Goal: Download file/media: Download file/media

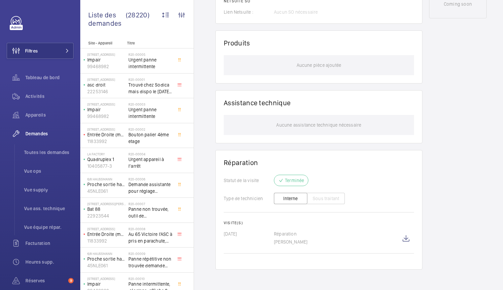
scroll to position [5, 0]
click at [408, 233] on wm-front-icon-button at bounding box center [406, 239] width 16 height 16
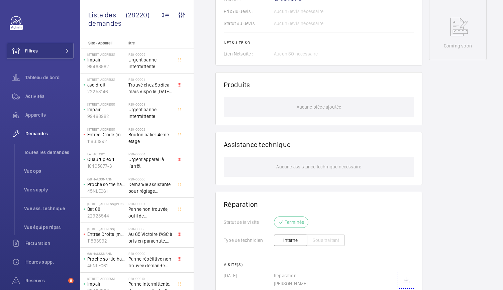
scroll to position [355, 0]
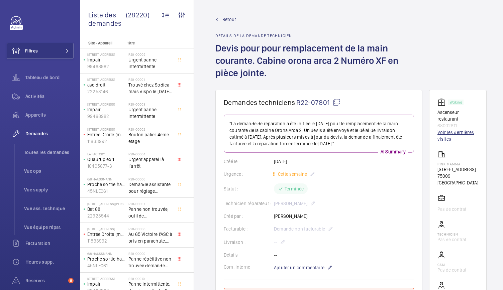
click at [438, 136] on link "Voir les dernières visites" at bounding box center [457, 135] width 41 height 13
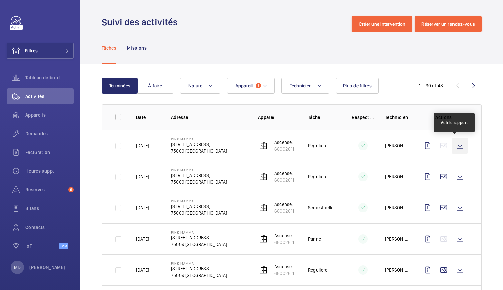
click at [455, 147] on wm-front-icon-button at bounding box center [460, 146] width 16 height 16
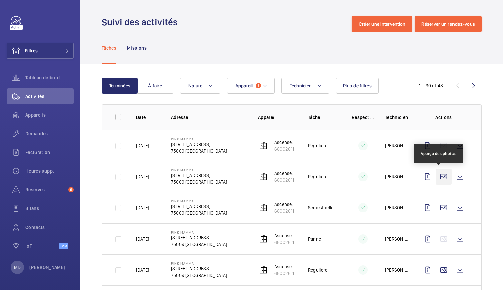
click at [436, 179] on wm-front-icon-button at bounding box center [444, 177] width 16 height 16
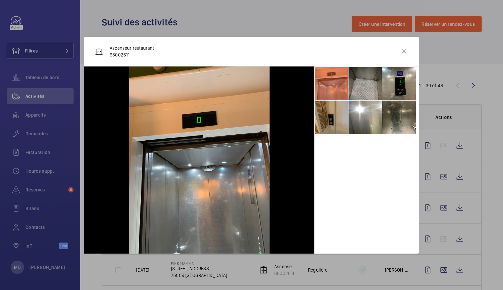
click at [362, 86] on li at bounding box center [364, 83] width 33 height 33
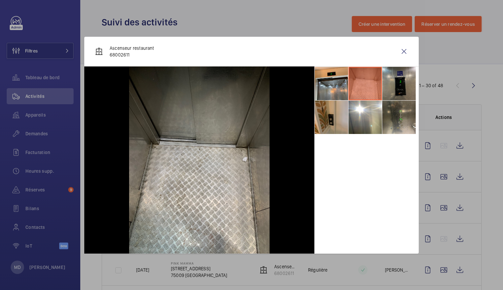
click at [397, 83] on li at bounding box center [398, 83] width 33 height 33
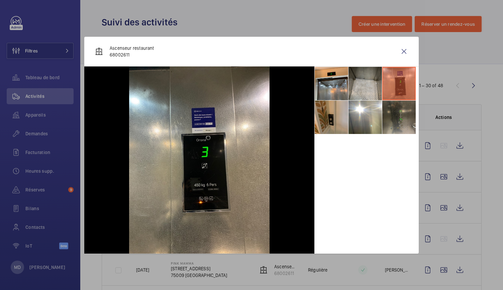
click at [406, 121] on li at bounding box center [398, 117] width 33 height 33
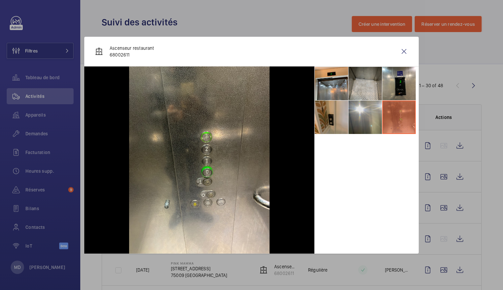
click at [361, 111] on li at bounding box center [364, 117] width 33 height 33
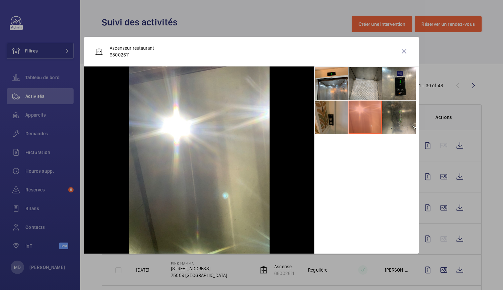
click at [335, 113] on li at bounding box center [331, 117] width 33 height 33
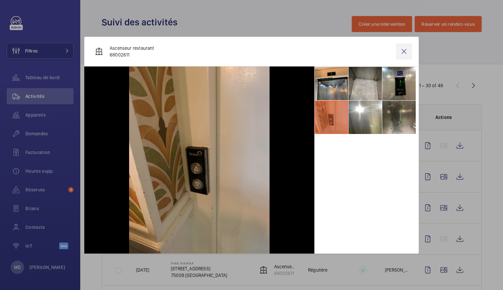
click at [406, 47] on wm-front-icon-button at bounding box center [404, 51] width 16 height 16
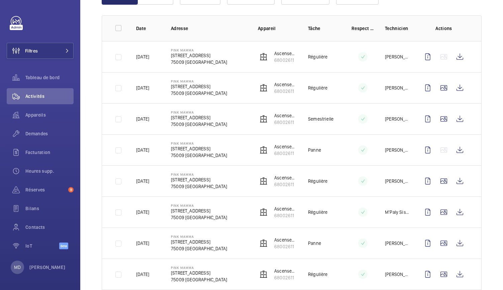
scroll to position [90, 0]
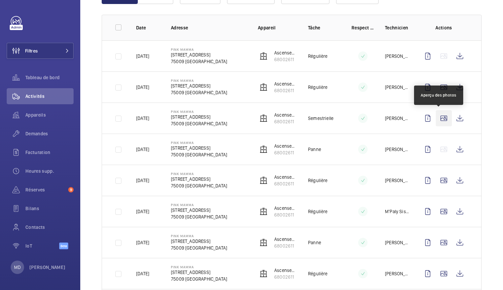
click at [442, 117] on wm-front-icon-button at bounding box center [444, 118] width 16 height 16
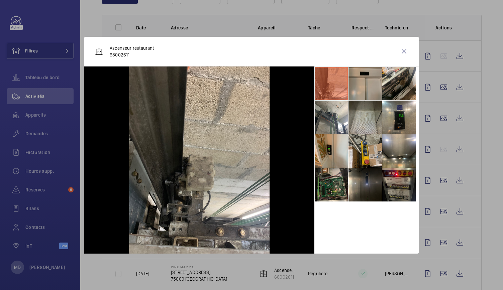
click at [361, 80] on li at bounding box center [364, 83] width 33 height 33
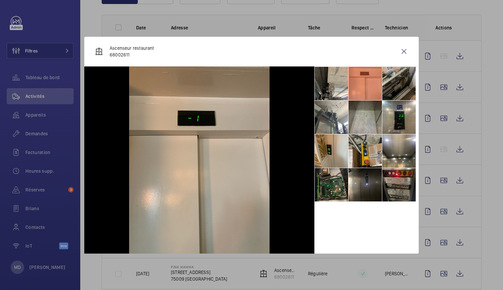
click at [396, 85] on li at bounding box center [398, 83] width 33 height 33
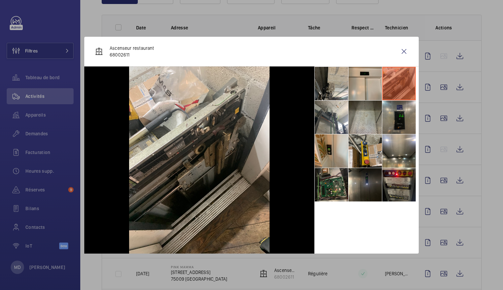
click at [405, 110] on li at bounding box center [398, 117] width 33 height 33
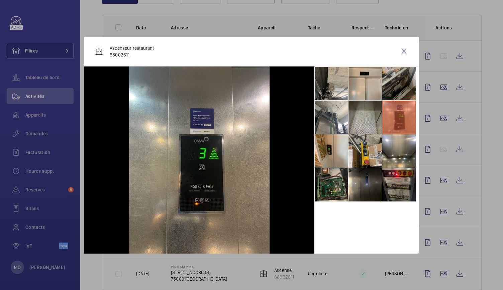
click at [393, 89] on li at bounding box center [398, 83] width 33 height 33
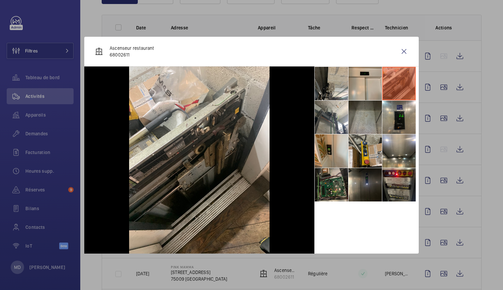
click at [373, 110] on li at bounding box center [364, 117] width 33 height 33
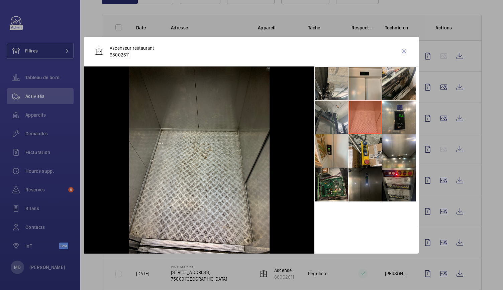
click at [319, 119] on li at bounding box center [331, 117] width 33 height 33
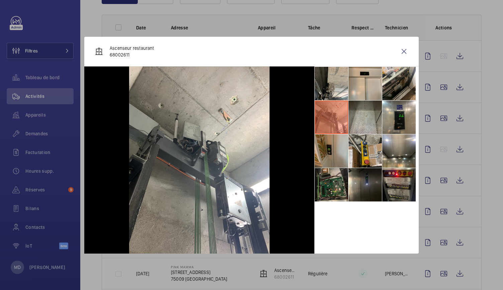
click at [323, 143] on li at bounding box center [331, 150] width 33 height 33
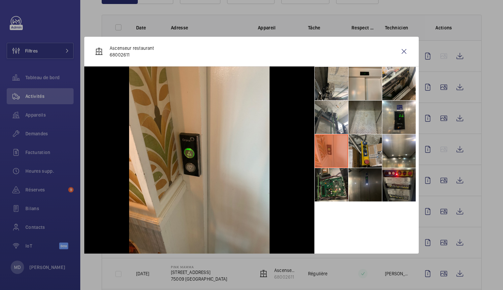
click at [364, 153] on li at bounding box center [364, 150] width 33 height 33
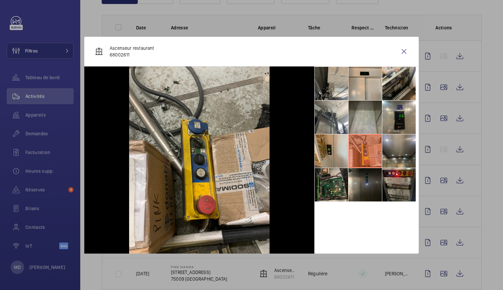
click at [405, 151] on li at bounding box center [398, 150] width 33 height 33
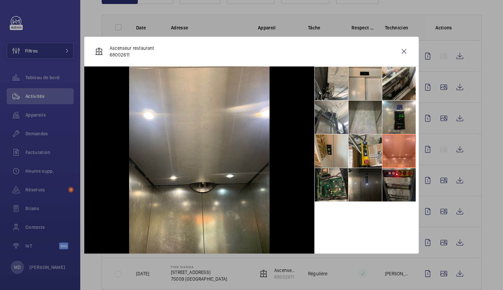
click at [398, 176] on li at bounding box center [398, 184] width 33 height 33
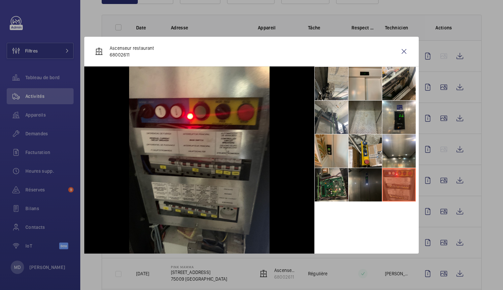
click at [356, 176] on li at bounding box center [364, 184] width 33 height 33
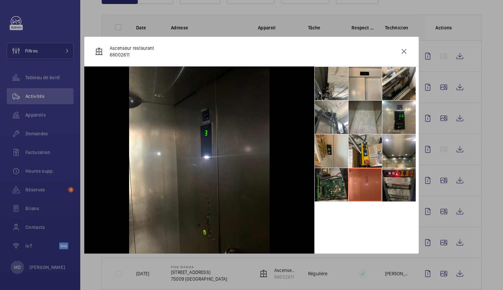
click at [334, 179] on li at bounding box center [331, 184] width 33 height 33
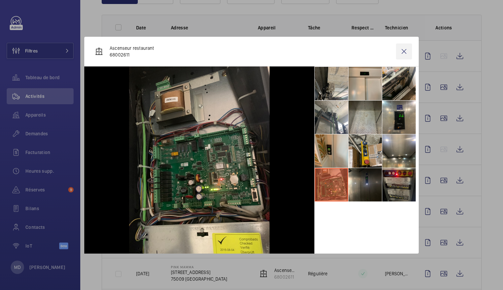
click at [402, 48] on wm-front-icon-button at bounding box center [404, 51] width 16 height 16
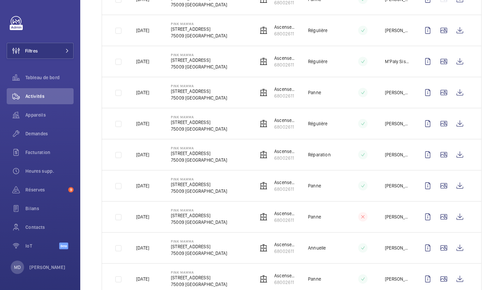
scroll to position [240, 0]
click at [439, 156] on wm-front-icon-button at bounding box center [444, 154] width 16 height 16
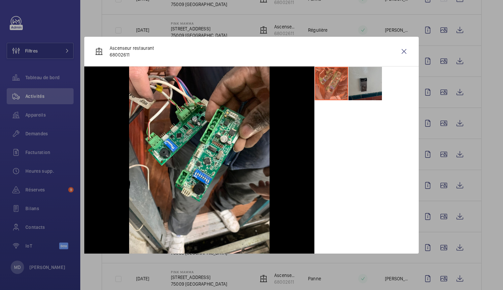
click at [374, 82] on li at bounding box center [364, 83] width 33 height 33
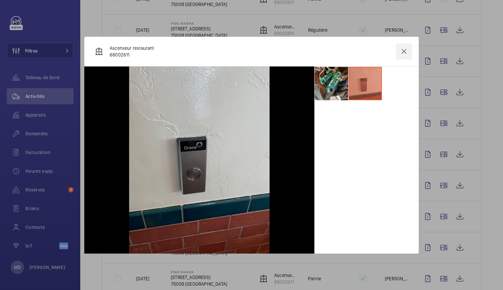
click at [398, 57] on wm-front-icon-button at bounding box center [404, 51] width 16 height 16
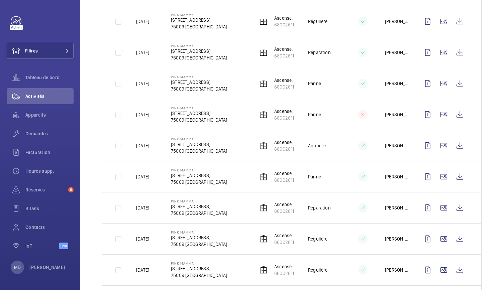
scroll to position [350, 0]
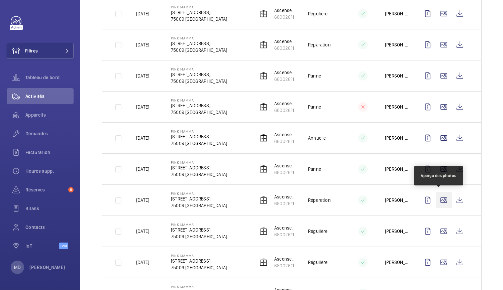
click at [441, 198] on wm-front-icon-button at bounding box center [444, 200] width 16 height 16
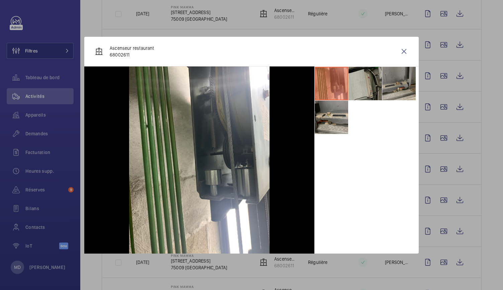
click at [349, 76] on li at bounding box center [364, 83] width 33 height 33
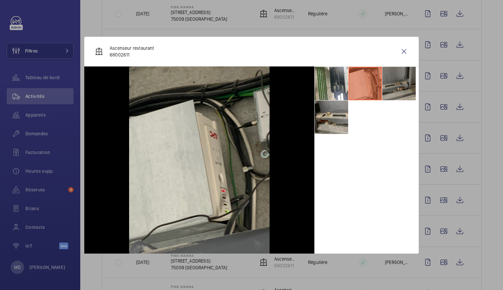
click at [400, 84] on li at bounding box center [398, 83] width 33 height 33
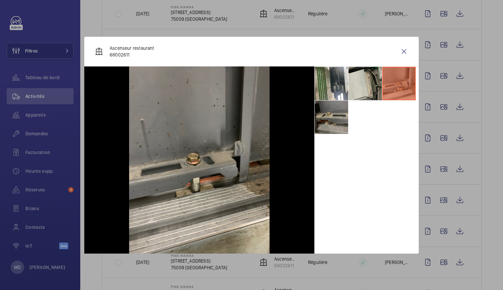
click at [332, 118] on li at bounding box center [331, 117] width 33 height 33
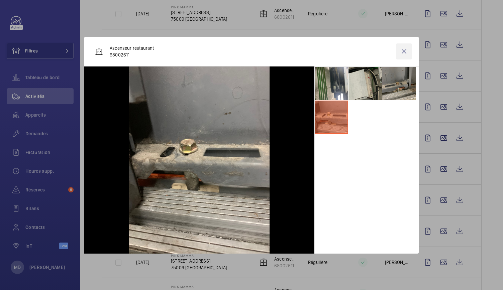
click at [401, 52] on wm-front-icon-button at bounding box center [404, 51] width 16 height 16
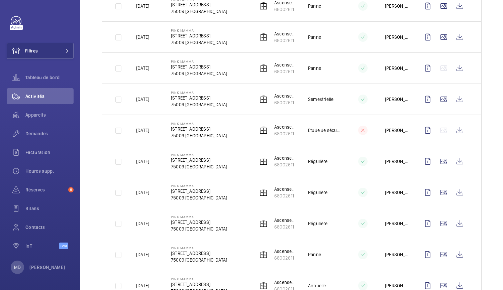
scroll to position [785, 0]
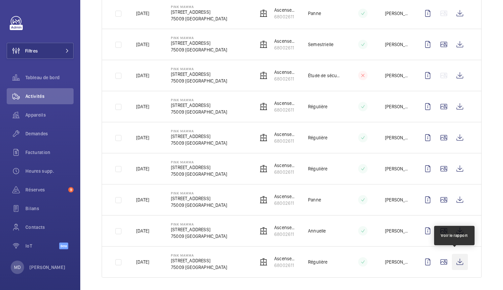
click at [453, 260] on wm-front-icon-button at bounding box center [460, 262] width 16 height 16
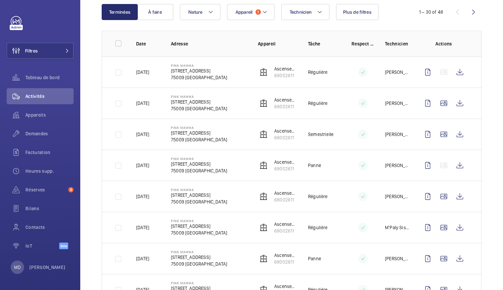
scroll to position [0, 0]
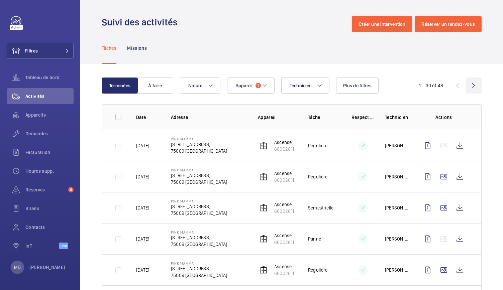
click at [467, 90] on wm-front-icon-button at bounding box center [473, 86] width 16 height 16
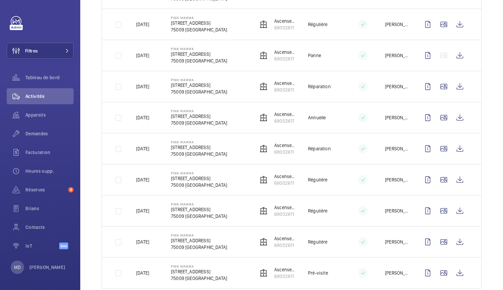
scroll to position [414, 0]
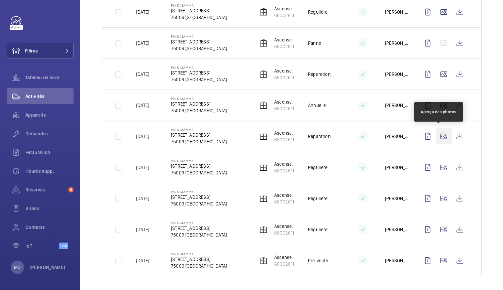
click at [437, 138] on wm-front-icon-button at bounding box center [444, 136] width 16 height 16
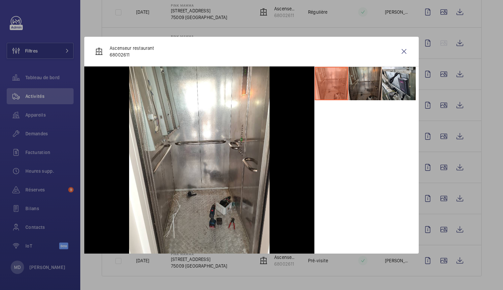
click at [370, 76] on li at bounding box center [364, 83] width 33 height 33
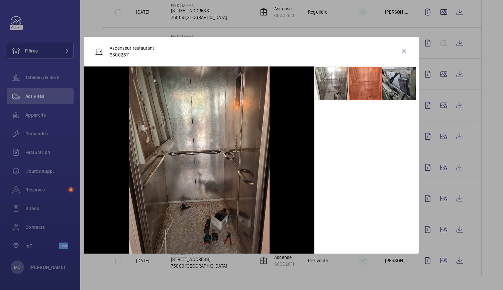
click at [392, 81] on li at bounding box center [398, 83] width 33 height 33
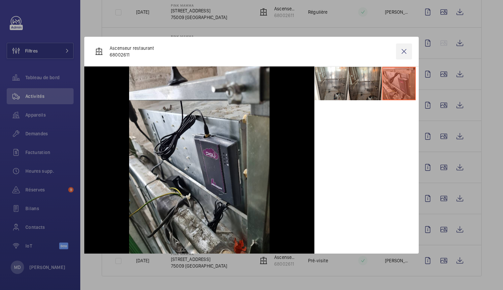
click at [401, 55] on wm-front-icon-button at bounding box center [404, 51] width 16 height 16
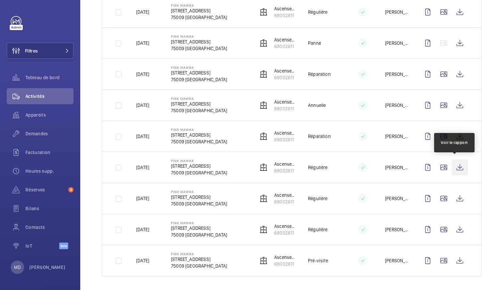
click at [459, 166] on wm-front-icon-button at bounding box center [460, 167] width 16 height 16
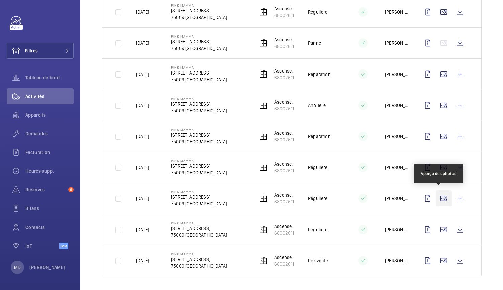
click at [438, 194] on wm-front-icon-button at bounding box center [444, 199] width 16 height 16
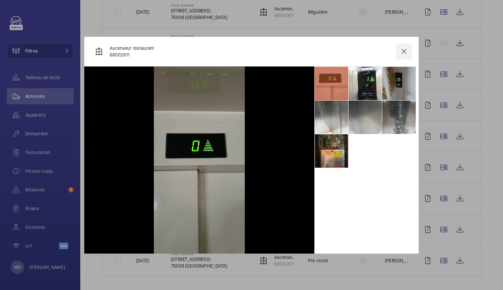
click at [402, 47] on wm-front-icon-button at bounding box center [404, 51] width 16 height 16
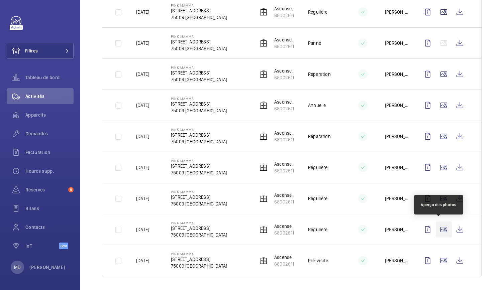
click at [438, 227] on wm-front-icon-button at bounding box center [444, 230] width 16 height 16
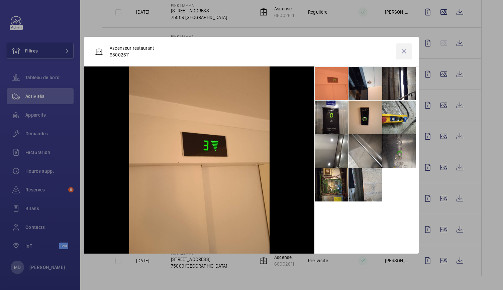
click at [402, 55] on wm-front-icon-button at bounding box center [404, 51] width 16 height 16
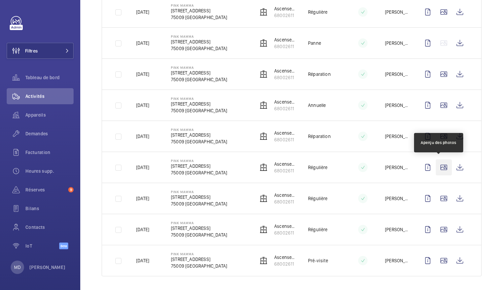
click at [438, 160] on wm-front-icon-button at bounding box center [444, 167] width 16 height 16
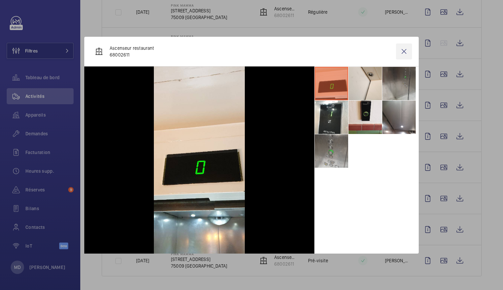
click at [402, 49] on wm-front-icon-button at bounding box center [404, 51] width 16 height 16
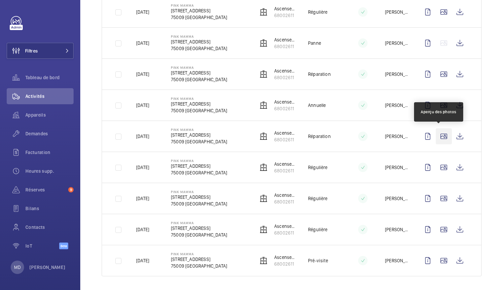
click at [439, 135] on wm-front-icon-button at bounding box center [444, 136] width 16 height 16
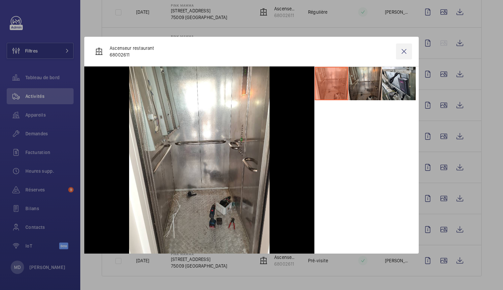
click at [405, 45] on wm-front-icon-button at bounding box center [404, 51] width 16 height 16
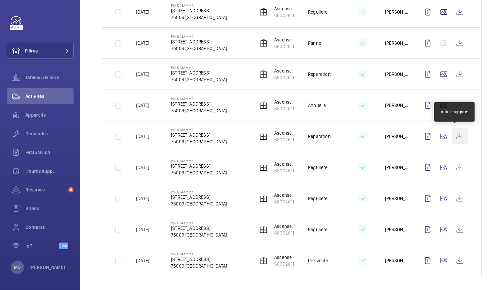
click at [452, 137] on wm-front-icon-button at bounding box center [460, 136] width 16 height 16
